Goal: Task Accomplishment & Management: Use online tool/utility

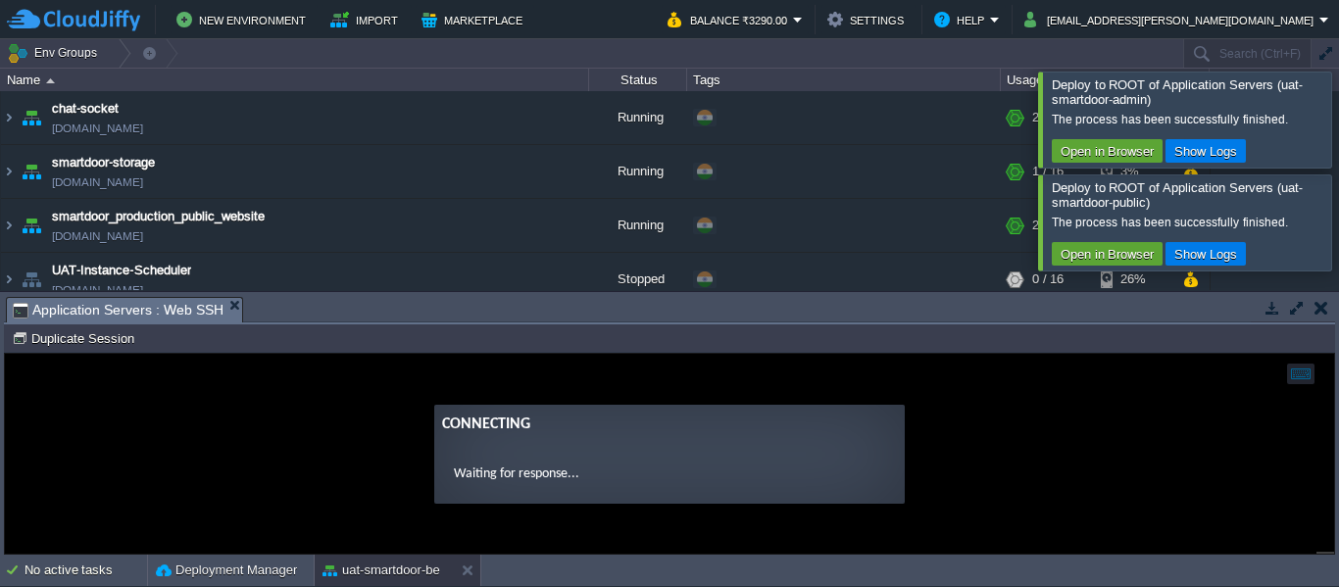
scroll to position [273, 0]
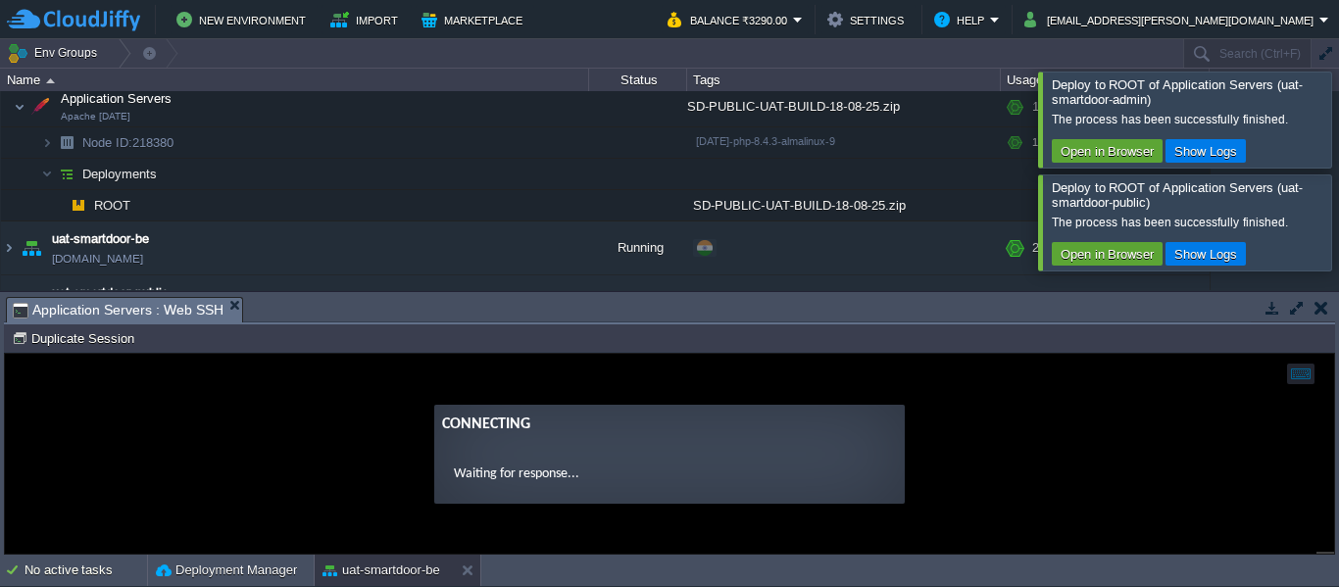
click at [1338, 110] on div at bounding box center [1363, 119] width 0 height 95
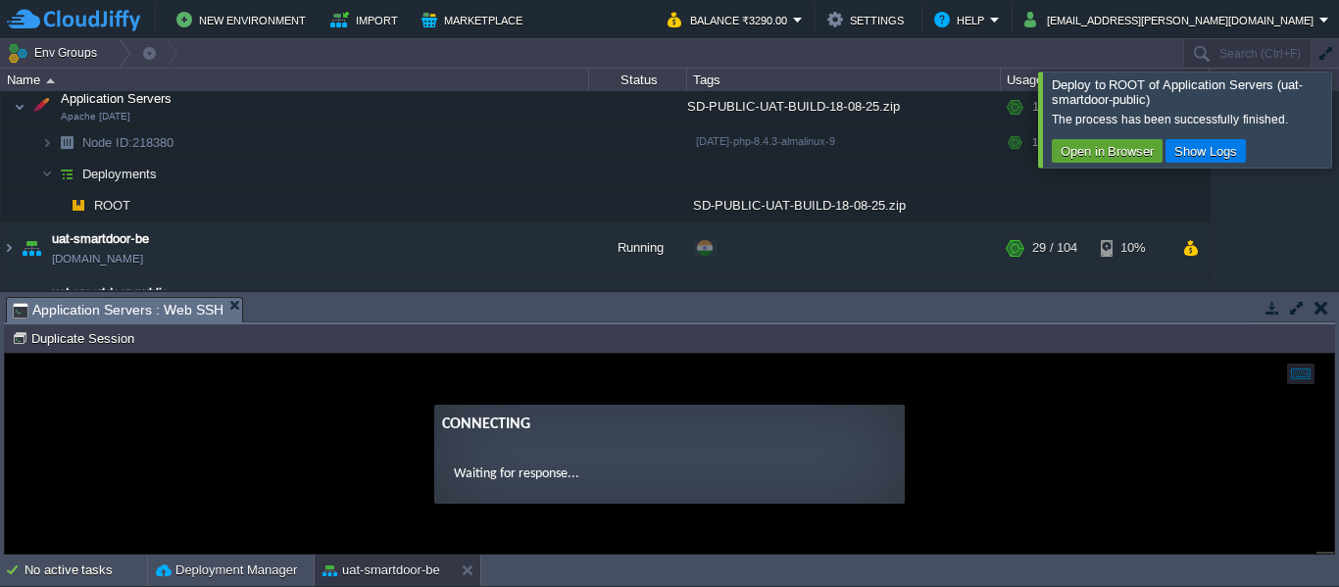
click at [1338, 110] on div at bounding box center [1363, 119] width 0 height 95
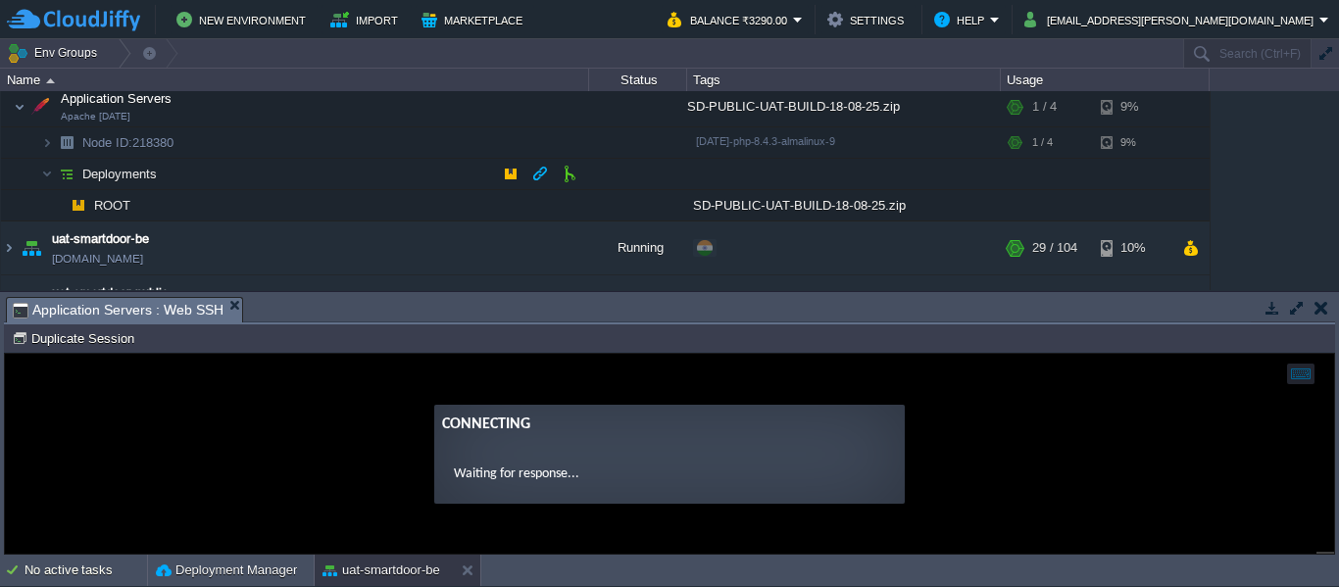
scroll to position [313, 0]
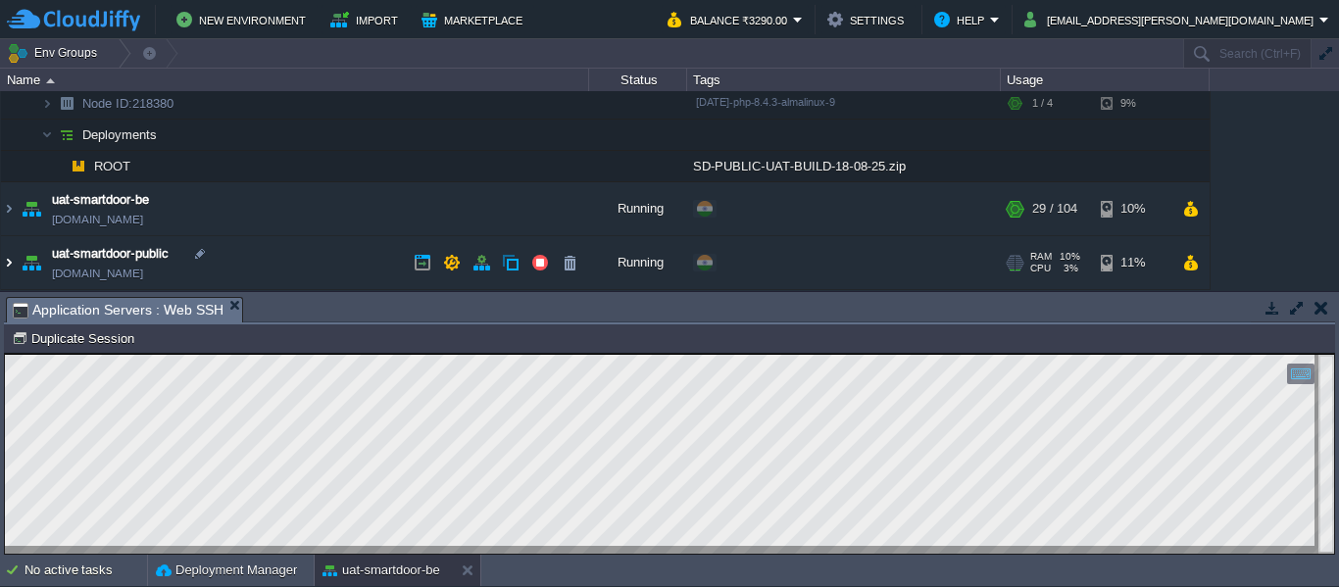
click at [10, 259] on img at bounding box center [9, 262] width 16 height 53
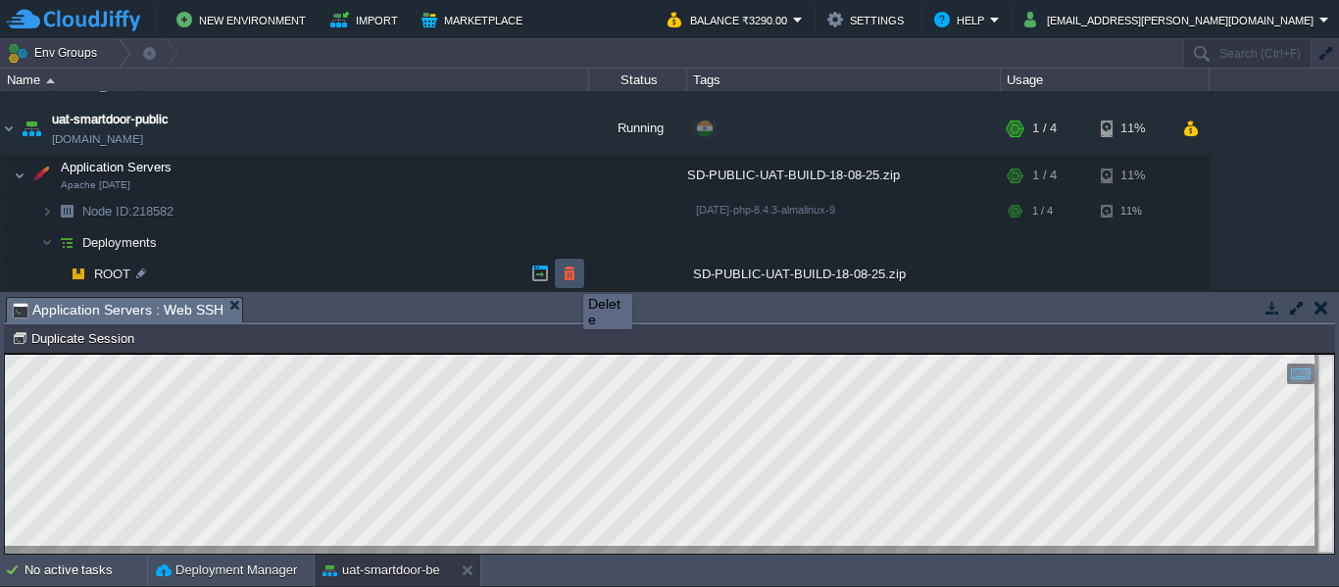
click at [569, 276] on button "button" at bounding box center [570, 274] width 18 height 18
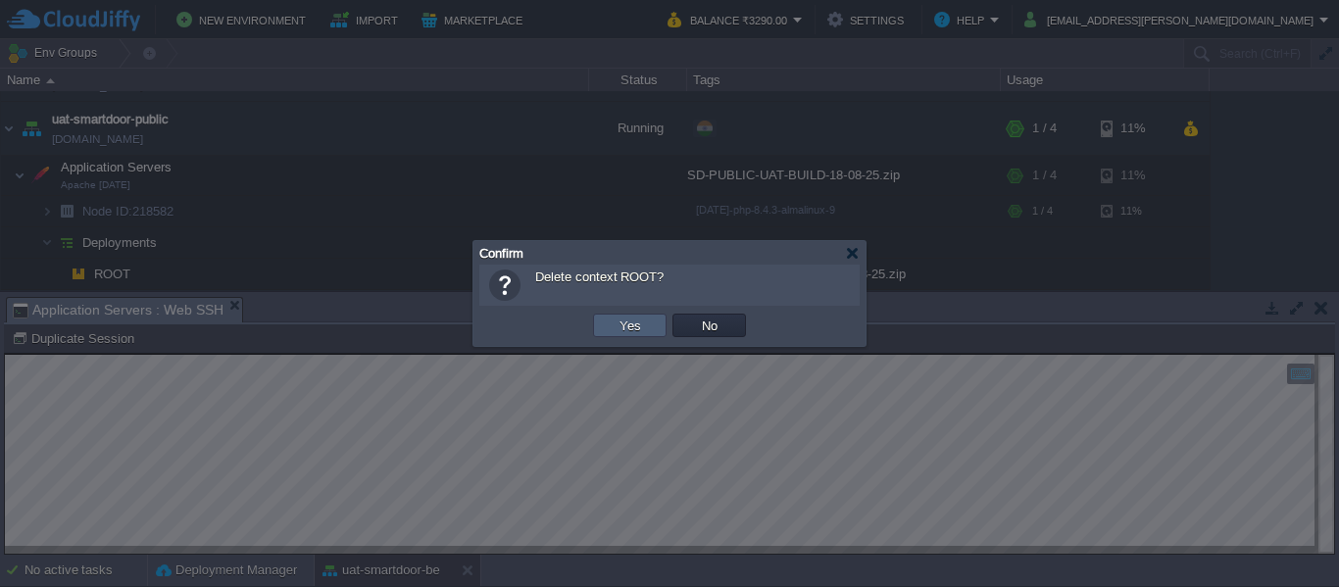
click at [610, 334] on td "Yes" at bounding box center [630, 326] width 74 height 24
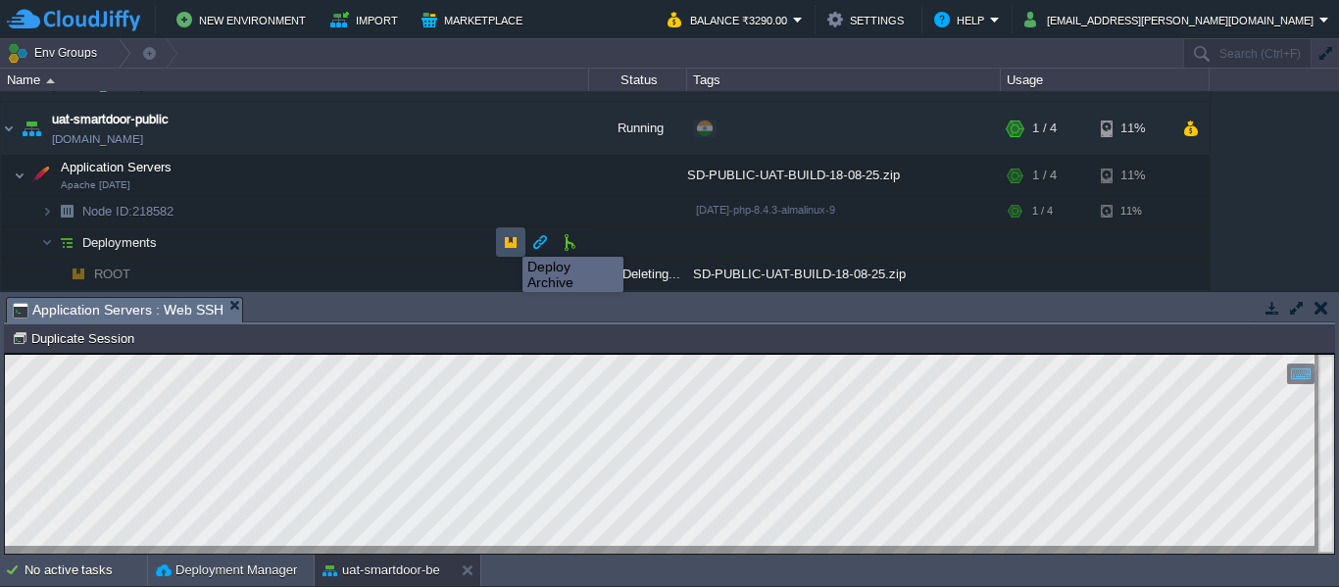
click at [508, 239] on button "button" at bounding box center [511, 242] width 18 height 18
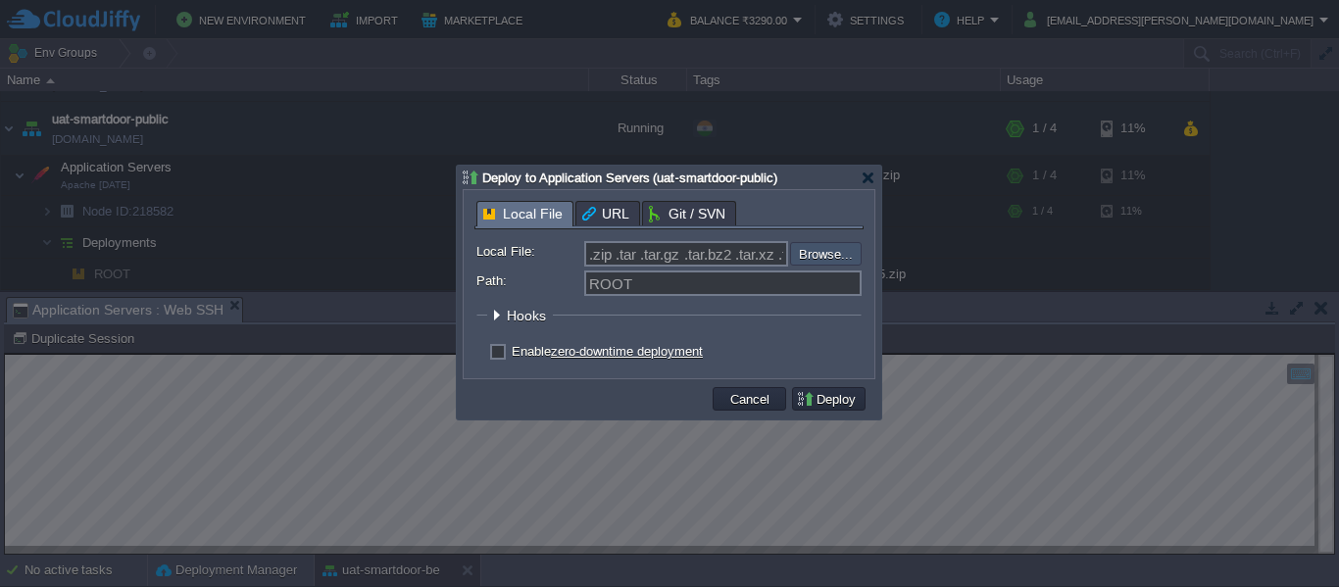
click at [812, 259] on input "file" at bounding box center [738, 254] width 248 height 24
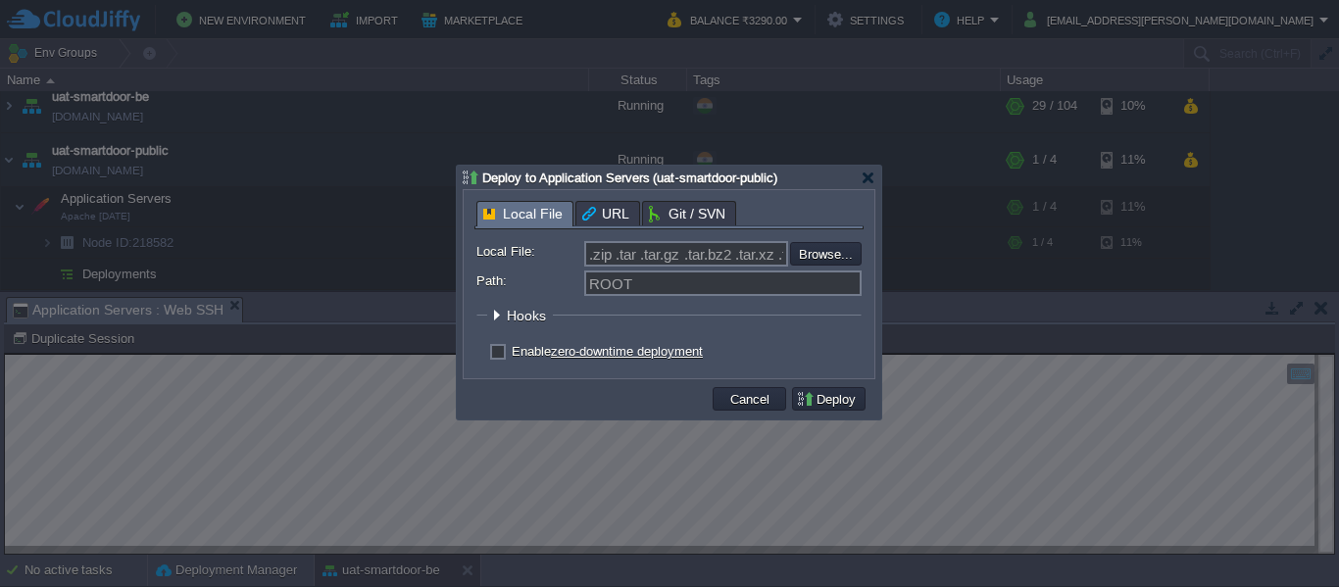
type input "C:\fakepath\SD-PUBLIC-UAT-BUILD-18-08-25.zip"
type input "SD-PUBLIC-UAT-BUILD-18-08-25.zip"
click at [812, 398] on button "Deploy" at bounding box center [829, 399] width 66 height 18
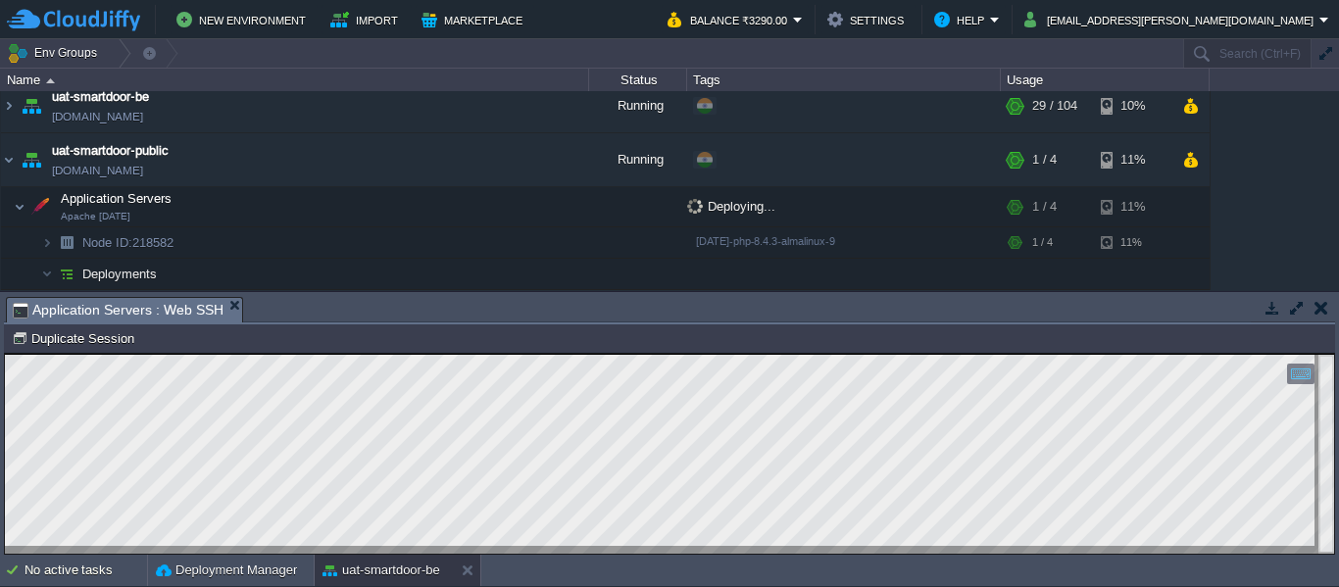
scroll to position [439, 0]
